Goal: Find specific page/section: Find specific page/section

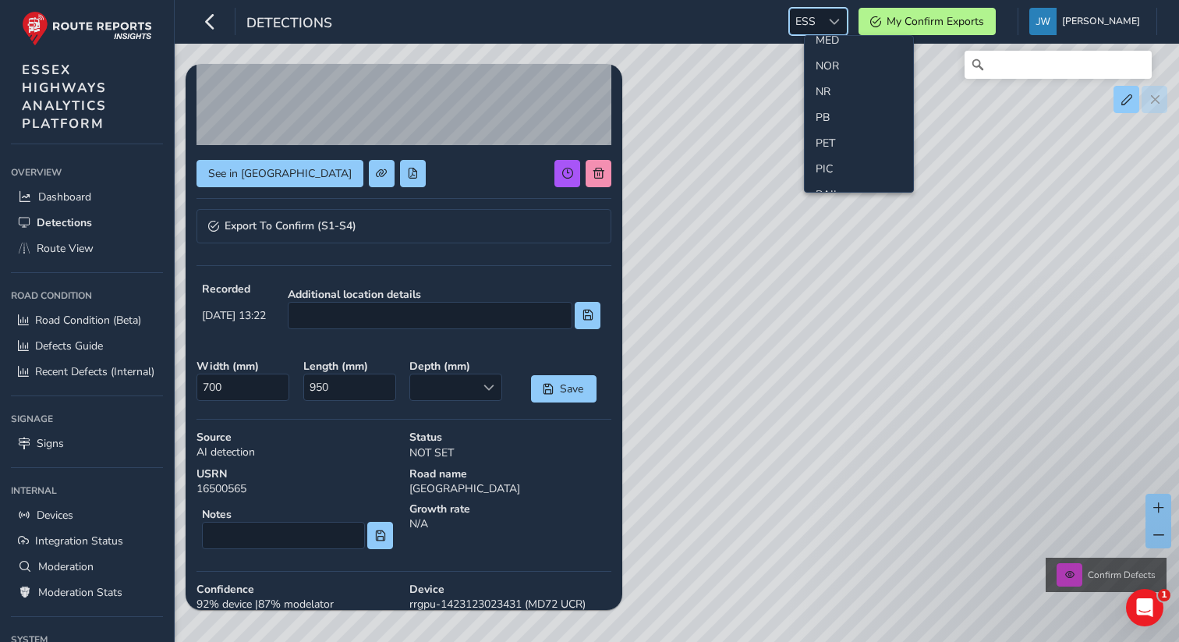
scroll to position [497, 0]
click at [834, 74] on li "NOR" at bounding box center [858, 71] width 108 height 26
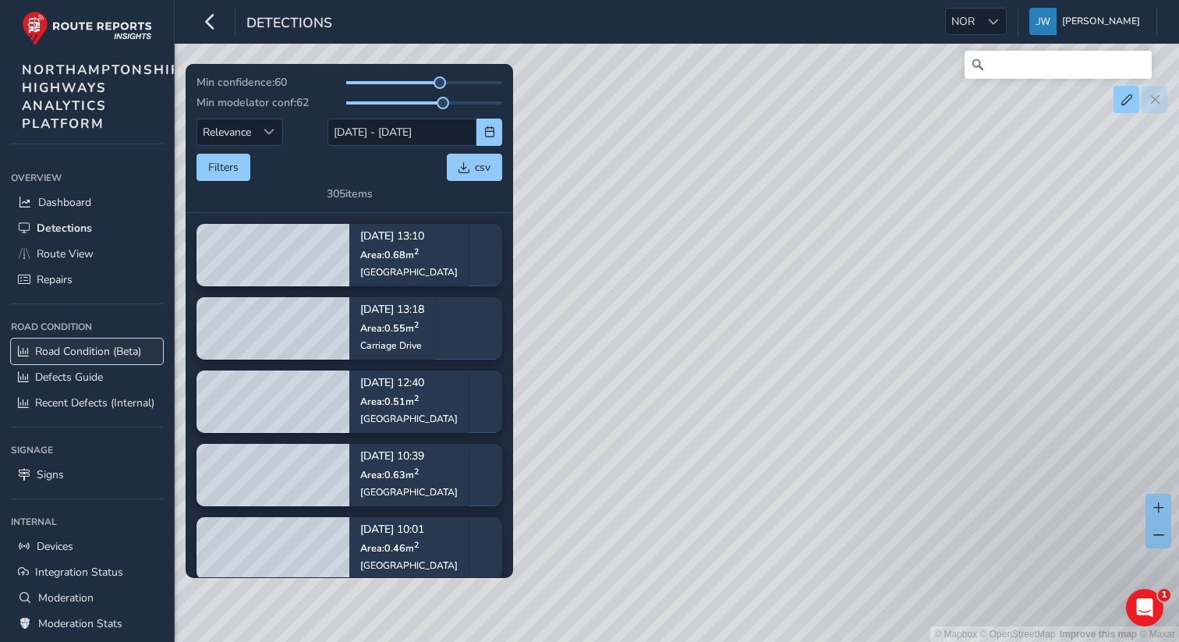
click at [91, 351] on span "Road Condition (Beta)" at bounding box center [88, 351] width 106 height 15
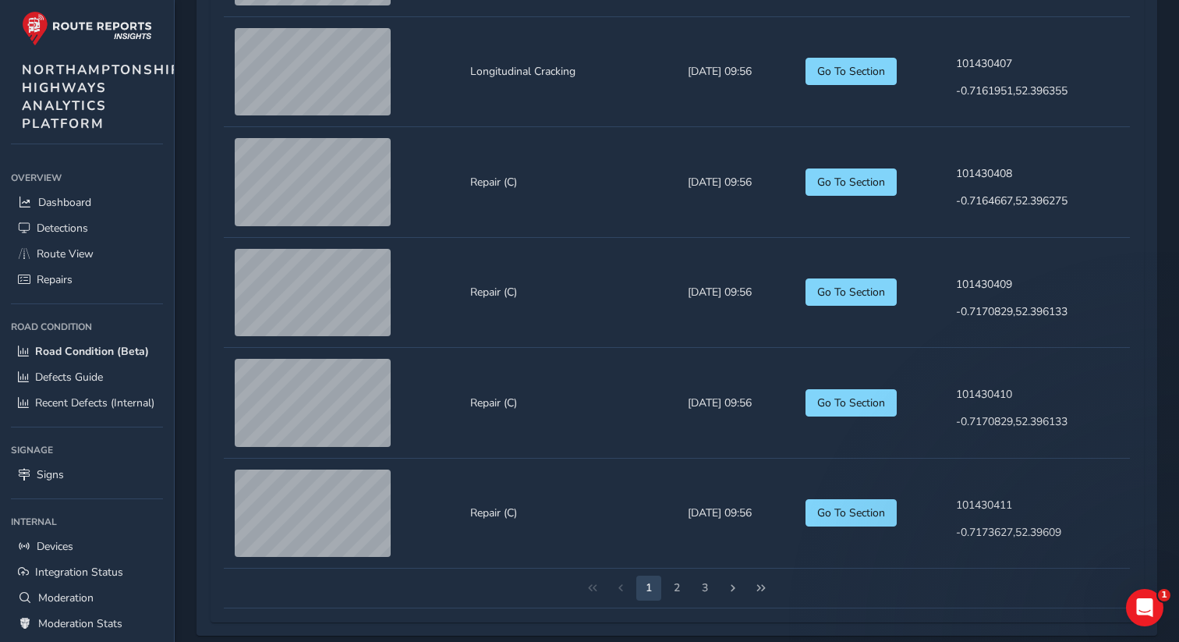
scroll to position [1803, 0]
